Goal: Transaction & Acquisition: Purchase product/service

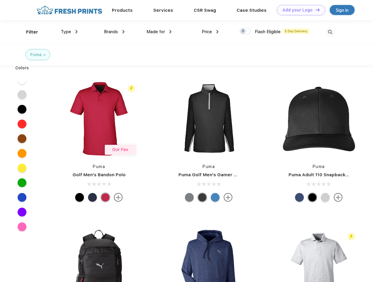
scroll to position [0, 0]
click at [299, 10] on link "Add your Logo Design Tool" at bounding box center [301, 10] width 48 height 10
click at [0, 0] on div "Design Tool" at bounding box center [0, 0] width 0 height 0
click at [315, 10] on link "Add your Logo Design Tool" at bounding box center [301, 10] width 48 height 10
click at [28, 32] on div "Filter" at bounding box center [32, 32] width 12 height 7
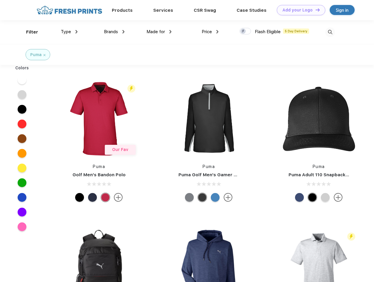
click at [69, 32] on span "Type" at bounding box center [66, 31] width 10 height 5
click at [114, 32] on span "Brands" at bounding box center [111, 31] width 14 height 5
click at [159, 32] on span "Made for" at bounding box center [155, 31] width 18 height 5
click at [210, 32] on span "Price" at bounding box center [207, 31] width 10 height 5
click at [245, 31] on div at bounding box center [245, 31] width 11 height 6
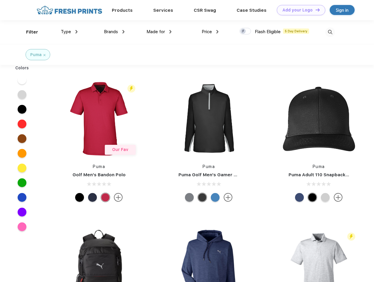
click at [243, 31] on input "checkbox" at bounding box center [242, 30] width 4 height 4
click at [330, 32] on img at bounding box center [330, 32] width 10 height 10
